Goal: Information Seeking & Learning: Learn about a topic

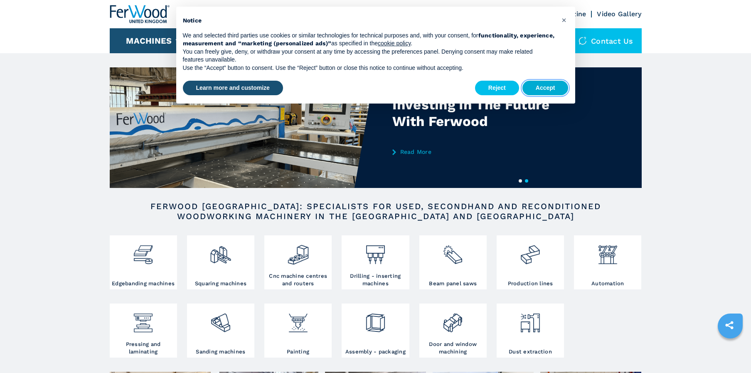
click at [562, 88] on button "Accept" at bounding box center [545, 88] width 46 height 15
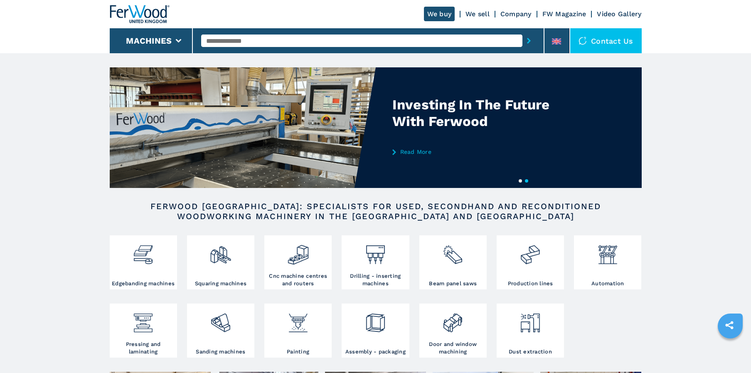
scroll to position [25, 0]
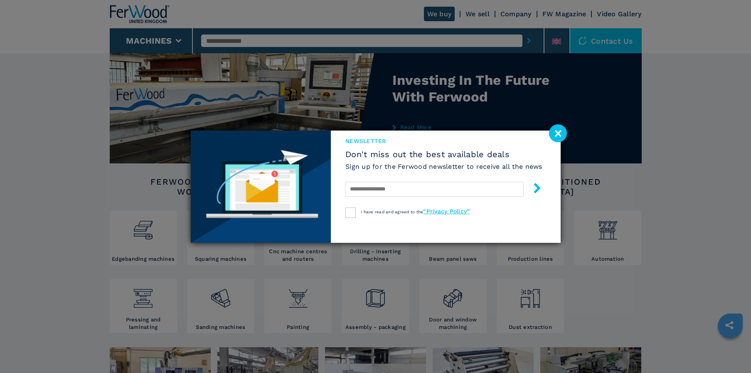
click at [561, 132] on image at bounding box center [558, 133] width 18 height 18
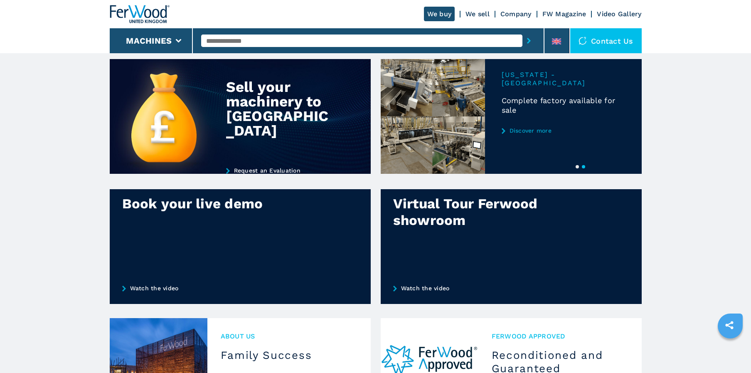
scroll to position [277, 0]
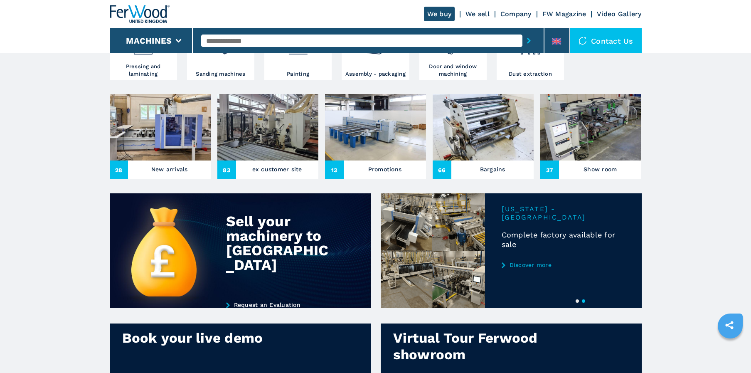
click at [484, 168] on h3 "Bargains" at bounding box center [492, 169] width 25 height 12
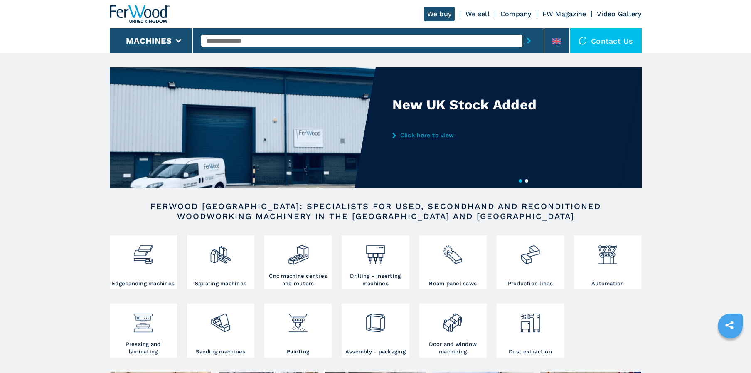
click at [285, 41] on input "text" at bounding box center [361, 40] width 321 height 12
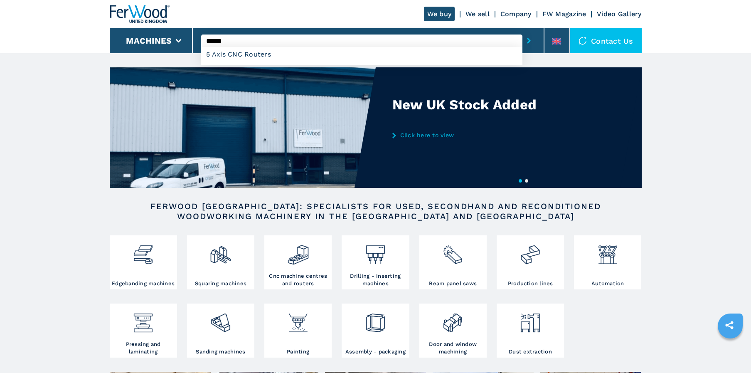
type input "******"
click at [529, 41] on button "submit-button" at bounding box center [528, 40] width 13 height 19
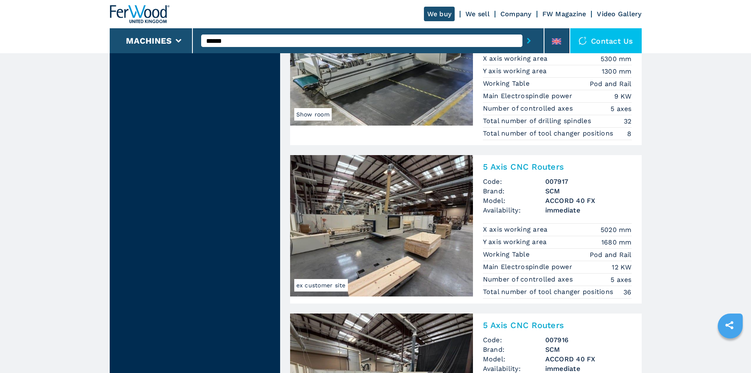
scroll to position [2036, 0]
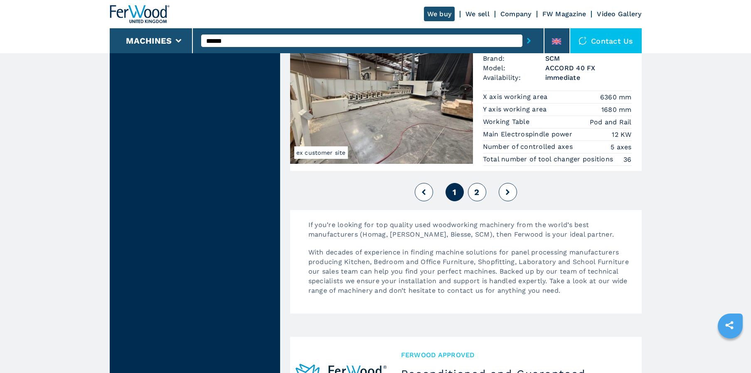
click at [480, 194] on button "2" at bounding box center [477, 192] width 18 height 18
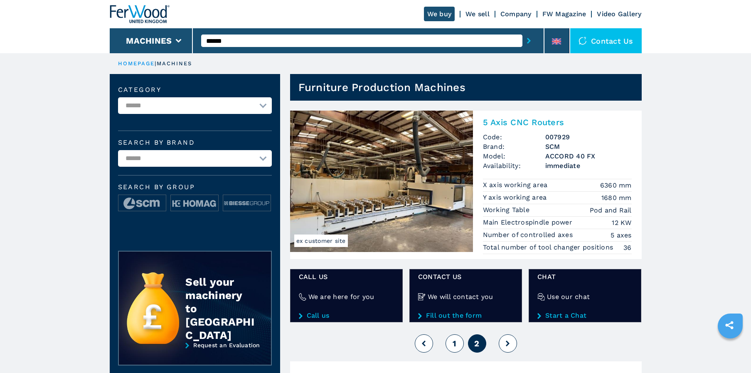
click at [454, 336] on button "1" at bounding box center [454, 343] width 18 height 18
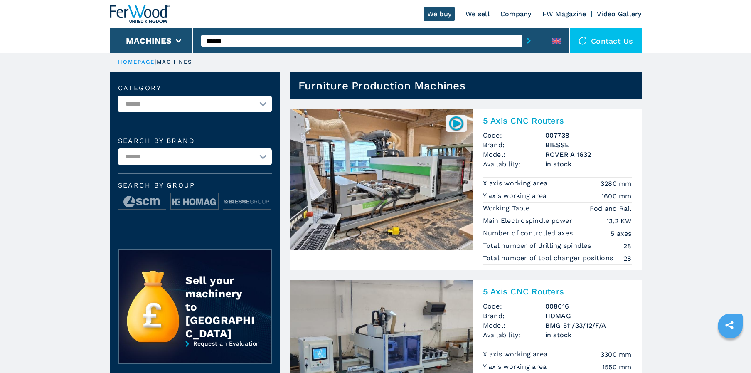
scroll to position [85, 0]
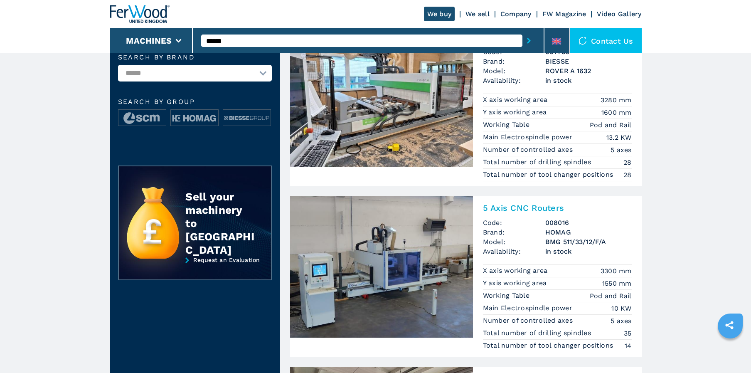
click at [400, 214] on img at bounding box center [381, 266] width 183 height 141
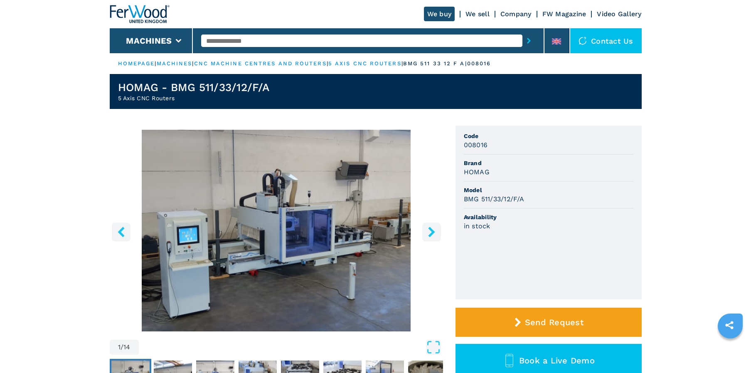
scroll to position [125, 0]
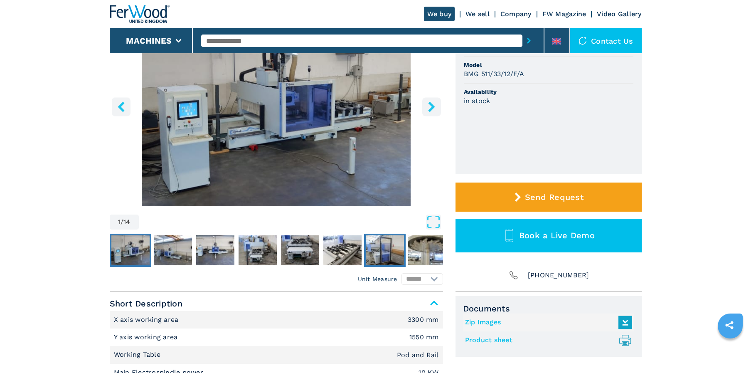
click at [391, 251] on img "Go to Slide 7" at bounding box center [385, 250] width 38 height 30
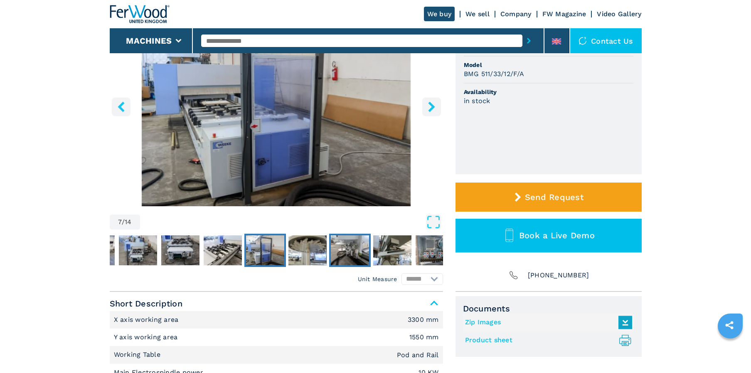
click at [369, 254] on button "Go to Slide 9" at bounding box center [350, 249] width 42 height 33
